Goal: Browse casually: Explore the website without a specific task or goal

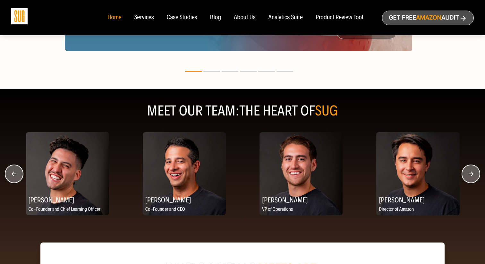
scroll to position [828, 0]
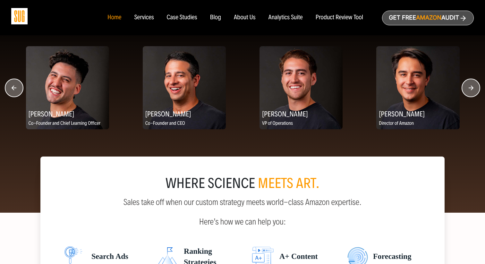
click at [470, 90] on icon "button" at bounding box center [470, 87] width 5 height 5
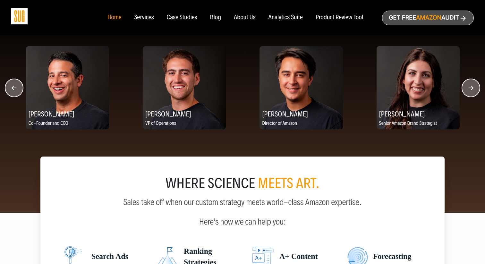
click at [470, 90] on icon "button" at bounding box center [470, 87] width 5 height 5
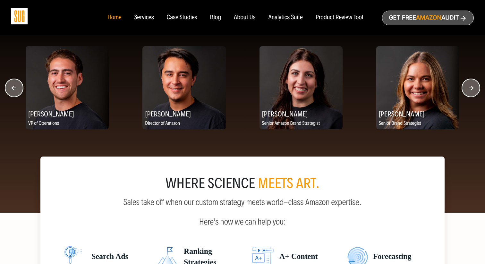
click at [470, 90] on icon "button" at bounding box center [470, 87] width 5 height 5
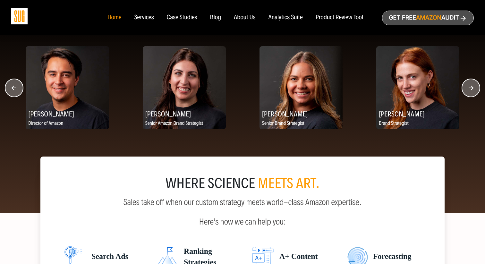
click at [470, 90] on icon "button" at bounding box center [470, 87] width 5 height 5
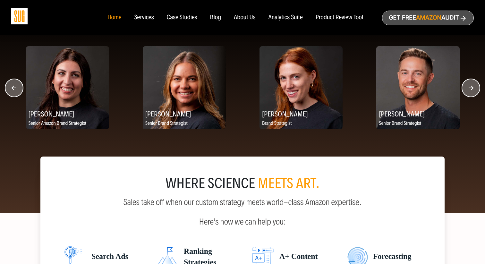
click at [470, 90] on icon "button" at bounding box center [470, 87] width 5 height 5
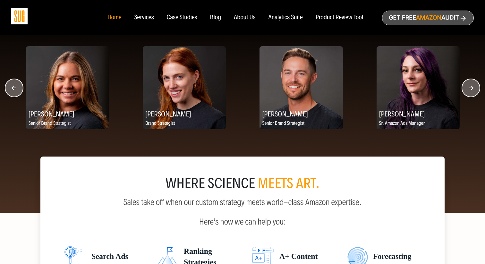
click at [470, 90] on icon "button" at bounding box center [470, 87] width 5 height 5
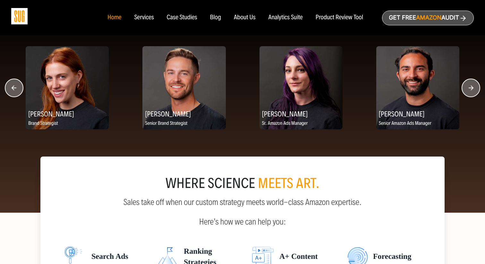
click at [470, 90] on icon "button" at bounding box center [470, 87] width 5 height 5
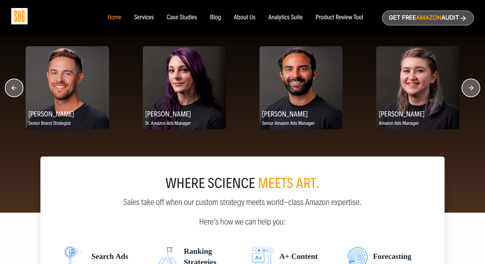
click at [470, 90] on icon "button" at bounding box center [470, 87] width 5 height 5
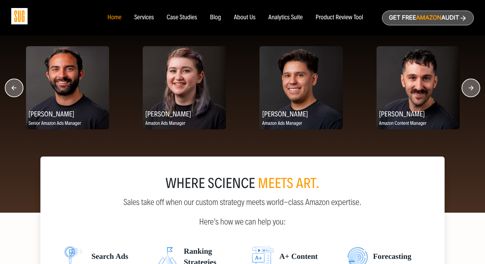
click at [470, 90] on icon "button" at bounding box center [470, 87] width 5 height 5
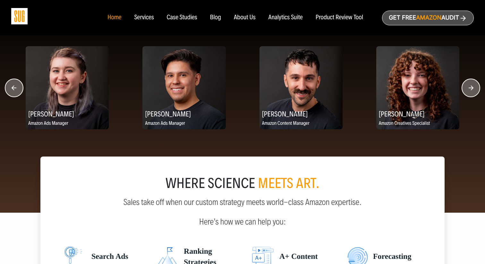
click at [470, 90] on icon "button" at bounding box center [470, 87] width 5 height 5
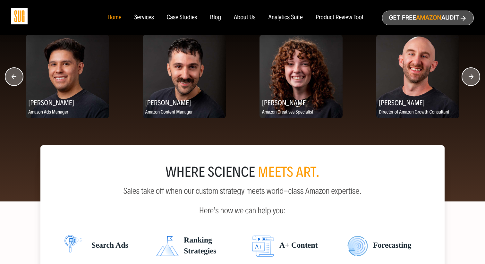
scroll to position [760, 0]
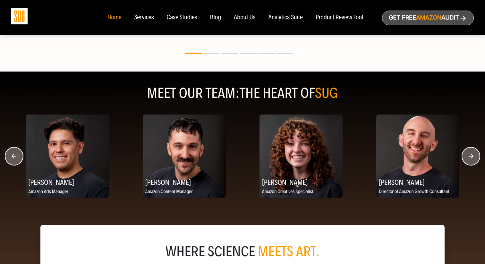
click at [469, 161] on circle "button" at bounding box center [471, 156] width 18 height 18
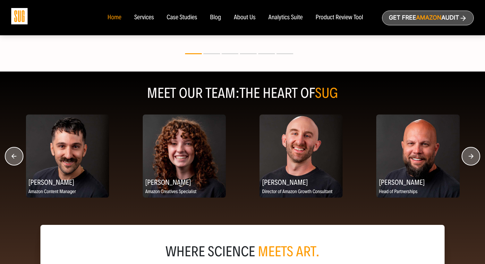
click at [469, 158] on icon "button" at bounding box center [470, 156] width 5 height 5
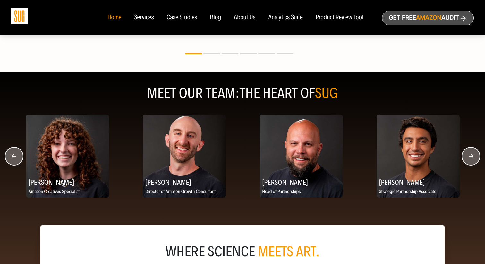
click at [469, 158] on icon "button" at bounding box center [470, 156] width 5 height 5
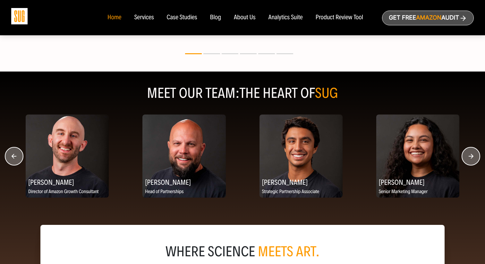
click at [294, 156] on img at bounding box center [300, 155] width 83 height 83
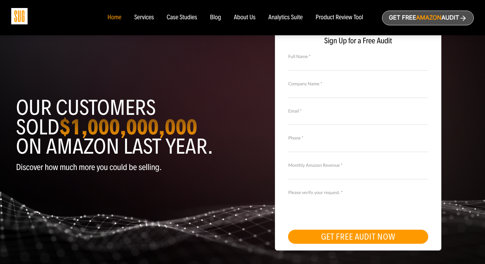
scroll to position [0, 0]
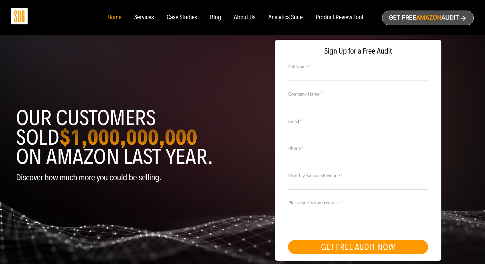
click at [158, 19] on ul "Home Services Case Studies" at bounding box center [235, 17] width 268 height 7
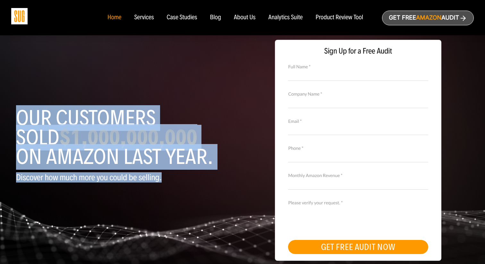
drag, startPoint x: 163, startPoint y: 179, endPoint x: 12, endPoint y: 118, distance: 162.7
click at [12, 118] on div "Our customers sold $1,000,000,000 on Amazon last year. Discover how much more y…" at bounding box center [126, 154] width 231 height 140
click at [48, 138] on h1 "Our customers sold $1,000,000,000 on Amazon last year." at bounding box center [127, 137] width 222 height 58
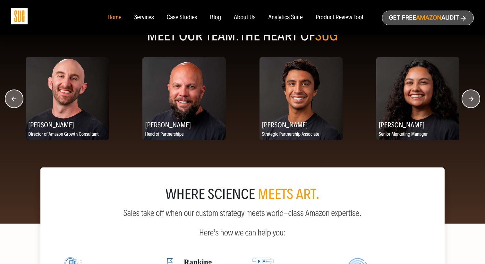
scroll to position [819, 0]
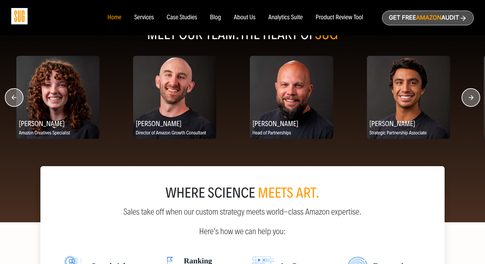
drag, startPoint x: 28, startPoint y: 126, endPoint x: 194, endPoint y: 146, distance: 166.6
click at [189, 138] on div "[PERSON_NAME] Director of Amazon Growth Consultant" at bounding box center [174, 127] width 83 height 21
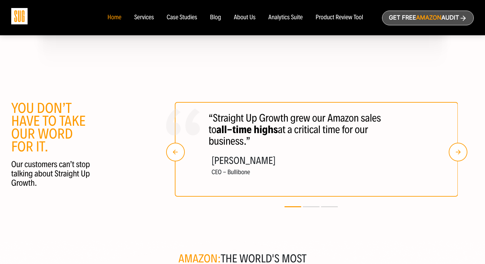
scroll to position [1167, 0]
click at [176, 152] on img "button" at bounding box center [175, 151] width 19 height 19
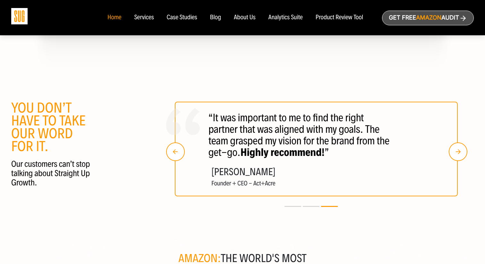
click at [176, 152] on img "button" at bounding box center [175, 151] width 19 height 19
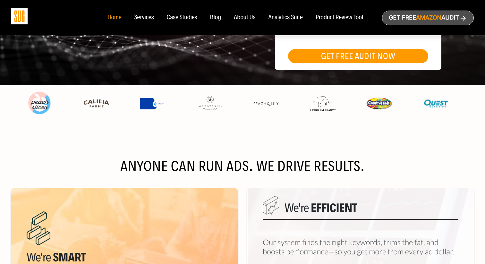
scroll to position [0, 0]
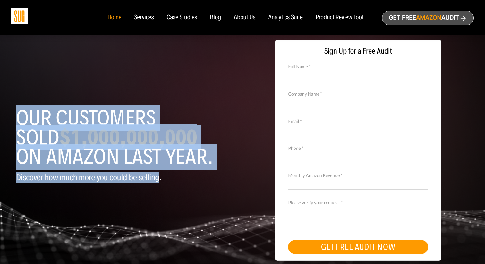
drag, startPoint x: 160, startPoint y: 180, endPoint x: 19, endPoint y: 114, distance: 156.2
click at [19, 114] on header "Our customers sold $1,000,000,000 on Amazon last year. Discover how much more y…" at bounding box center [127, 154] width 222 height 140
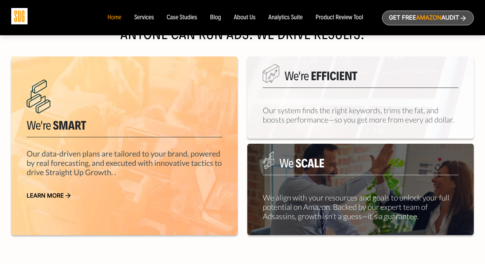
scroll to position [333, 0]
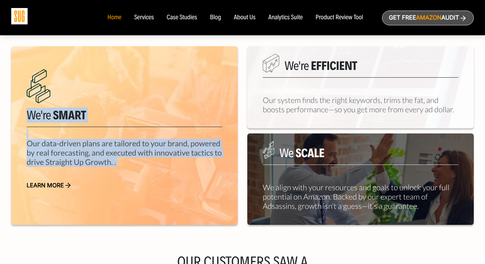
drag, startPoint x: 27, startPoint y: 114, endPoint x: 136, endPoint y: 167, distance: 121.2
click at [136, 167] on div "We're Smart Our data-driven plans are tailored to your brand, powered by real f…" at bounding box center [124, 135] width 226 height 179
drag, startPoint x: 136, startPoint y: 167, endPoint x: 31, endPoint y: 114, distance: 117.9
click at [31, 114] on div "We're Smart Our data-driven plans are tailored to your brand, powered by real f…" at bounding box center [124, 135] width 226 height 179
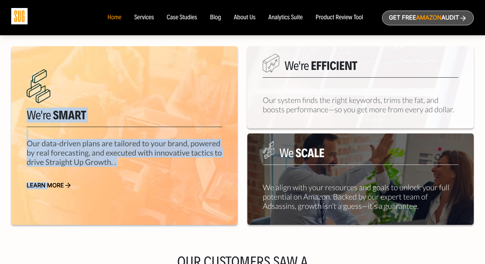
click at [27, 112] on h5 "We're Smart" at bounding box center [125, 117] width 196 height 19
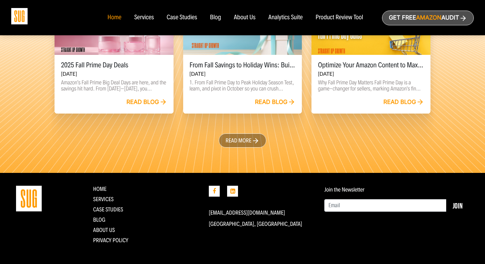
scroll to position [1488, 0]
